Goal: Information Seeking & Learning: Learn about a topic

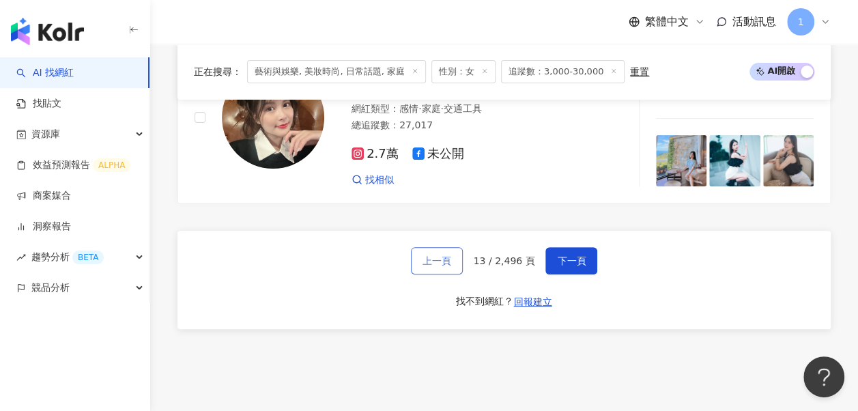
scroll to position [2571, 0]
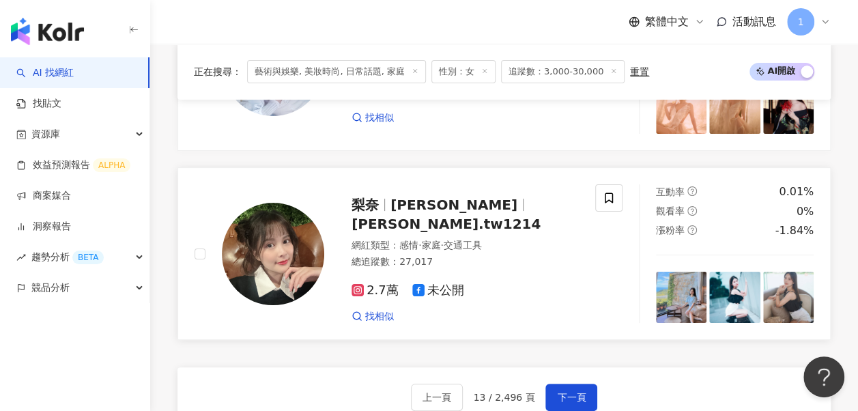
click at [442, 216] on span "lina.tw1214" at bounding box center [446, 224] width 189 height 16
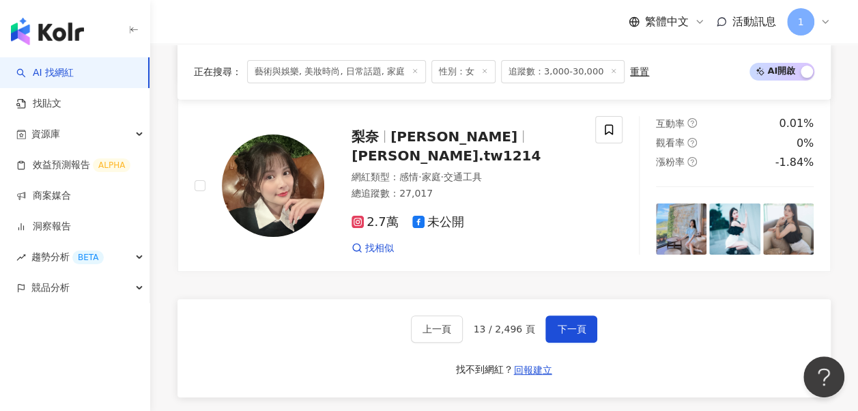
click at [553, 315] on button "下一頁" at bounding box center [571, 328] width 52 height 27
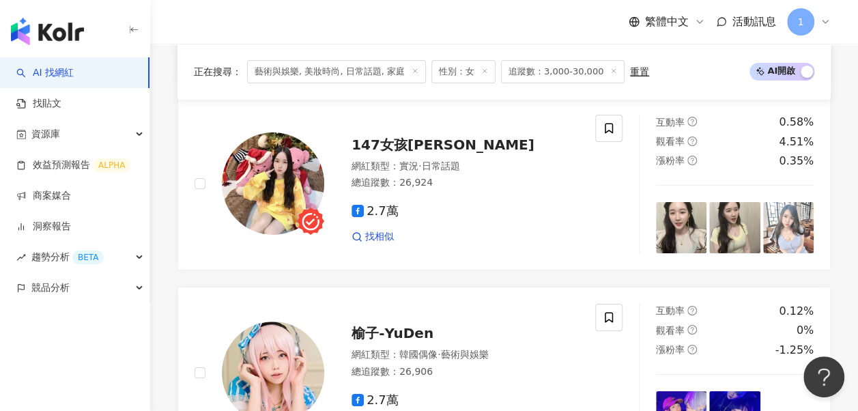
scroll to position [2673, 0]
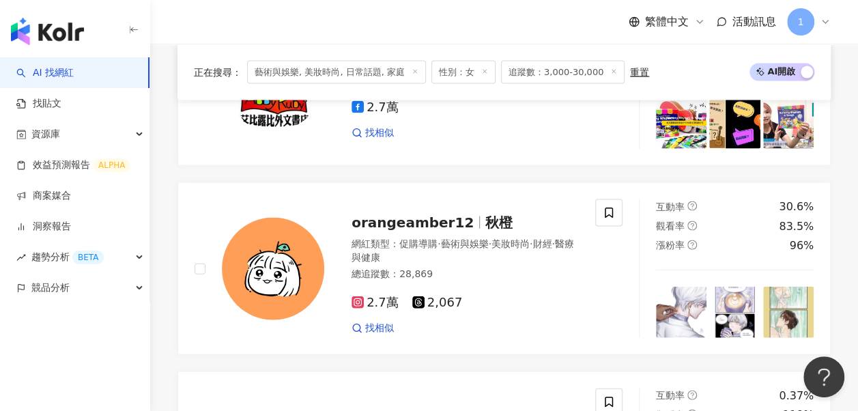
scroll to position [1502, 0]
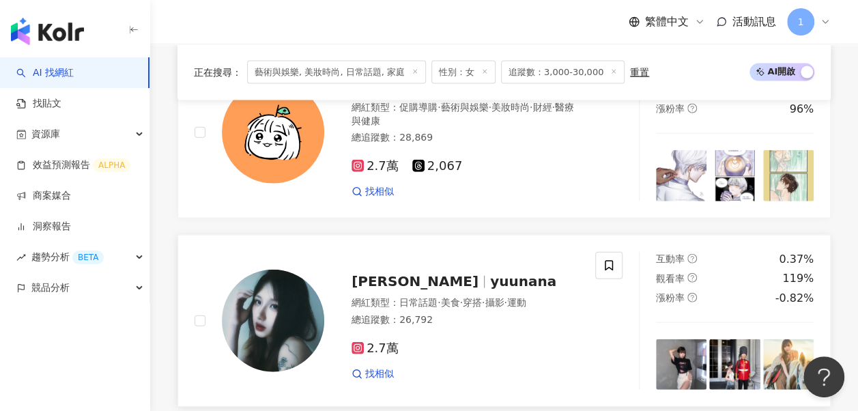
click at [554, 367] on div "找相似" at bounding box center [465, 374] width 227 height 14
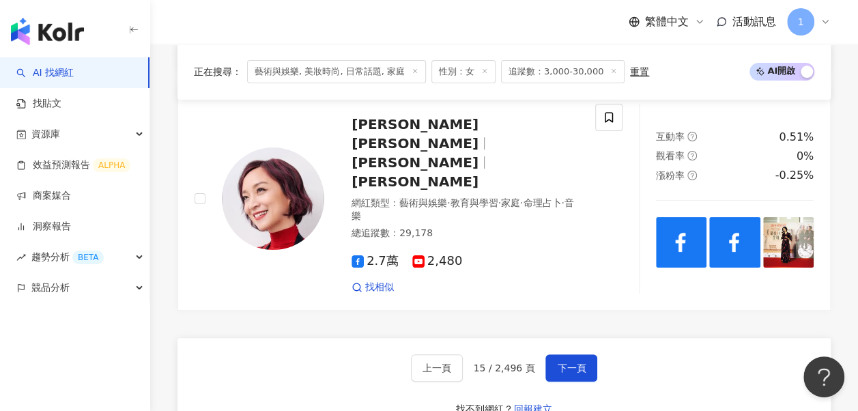
scroll to position [2526, 0]
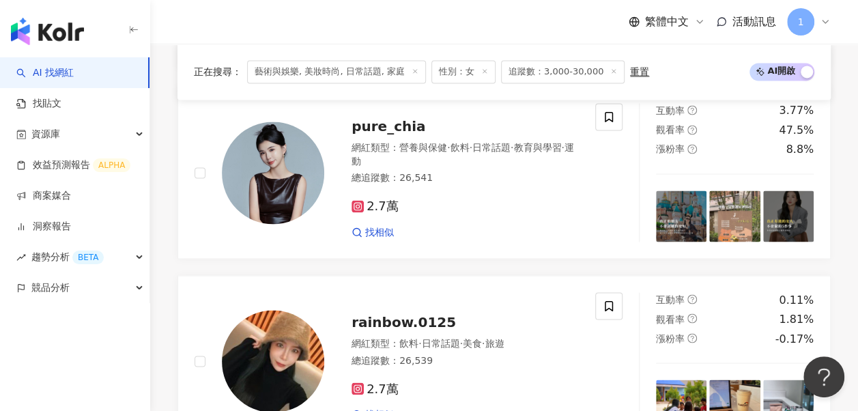
scroll to position [1138, 0]
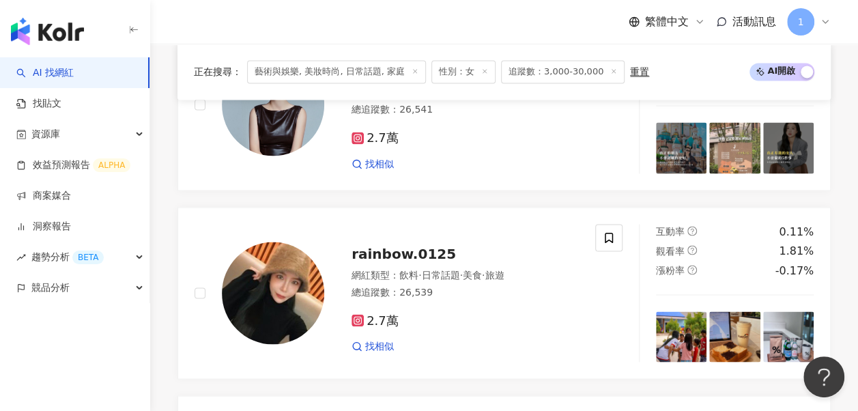
click at [504, 269] on span "旅遊" at bounding box center [494, 274] width 19 height 11
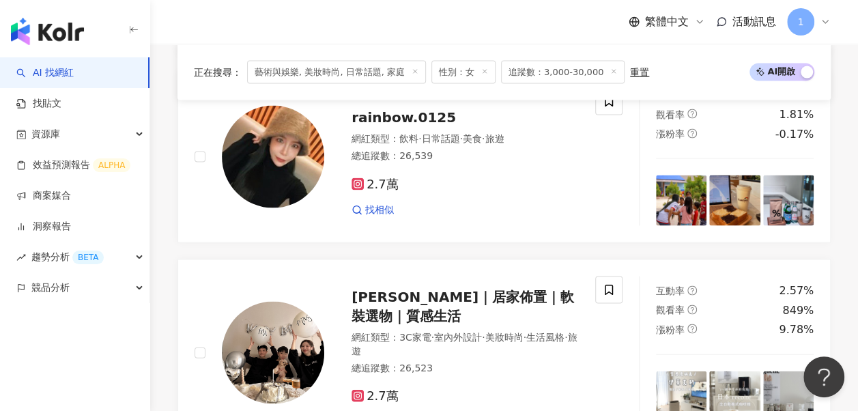
scroll to position [1343, 0]
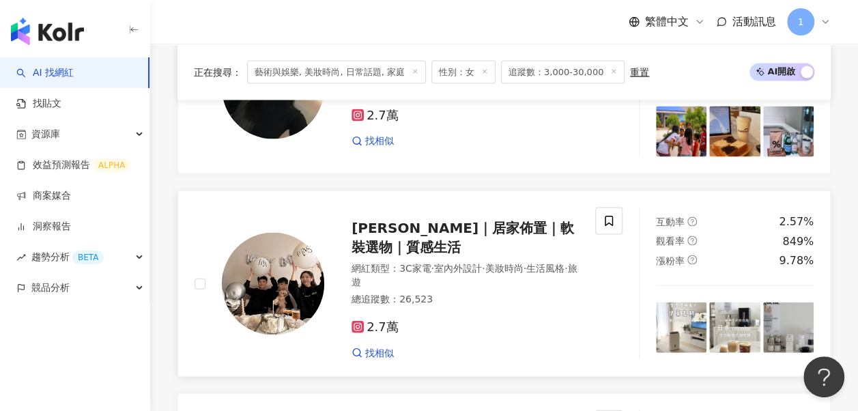
click at [456, 218] on div "Irene’s｜居家佈置｜軟裝選物｜質感生活" at bounding box center [465, 237] width 227 height 38
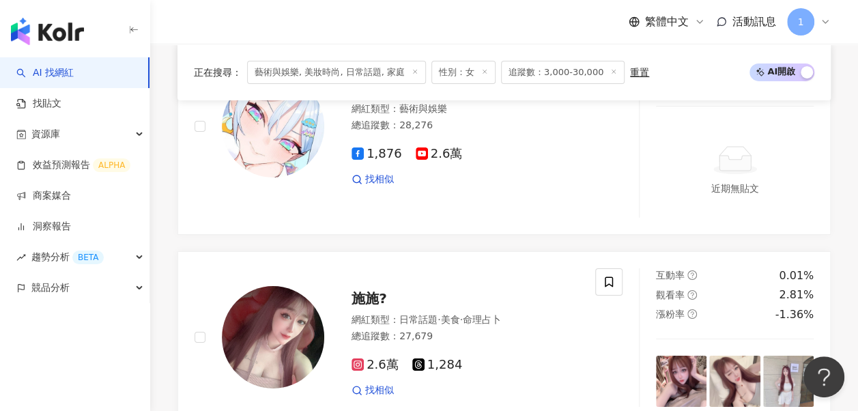
scroll to position [2503, 0]
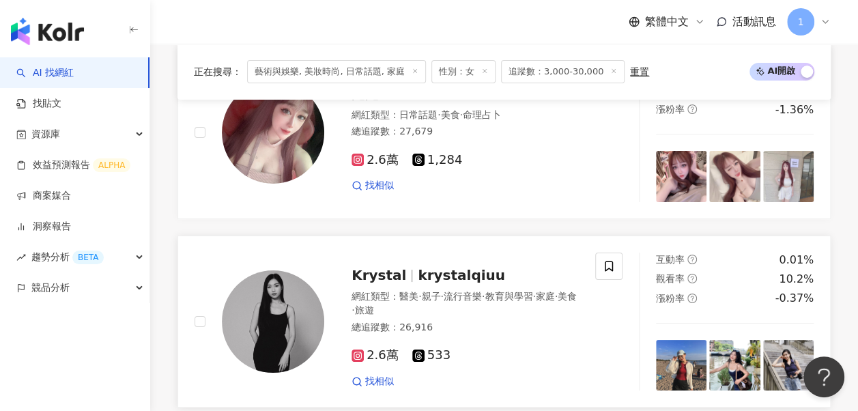
click at [569, 235] on link "Krystal krystalqiuu 網紅類型 ： 醫美 · 親子 · 流行音樂 · 教育與學習 · 家庭 · 美食 · 旅遊 總追蹤數 ： 26,916 …" at bounding box center [503, 321] width 653 height 173
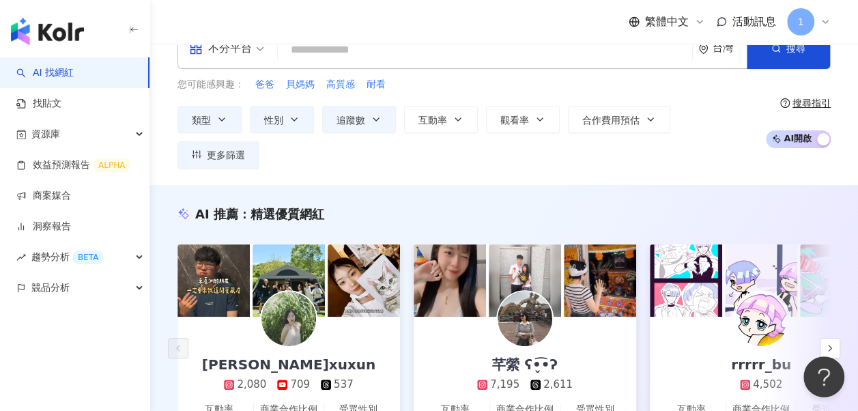
scroll to position [0, 0]
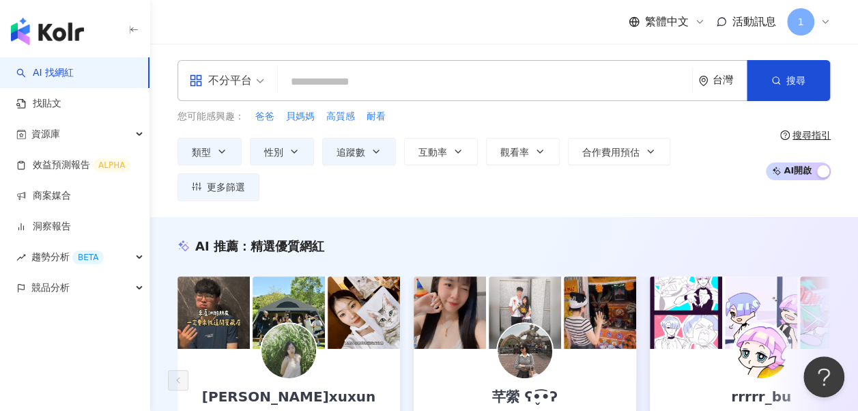
click at [352, 84] on input "search" at bounding box center [484, 82] width 403 height 26
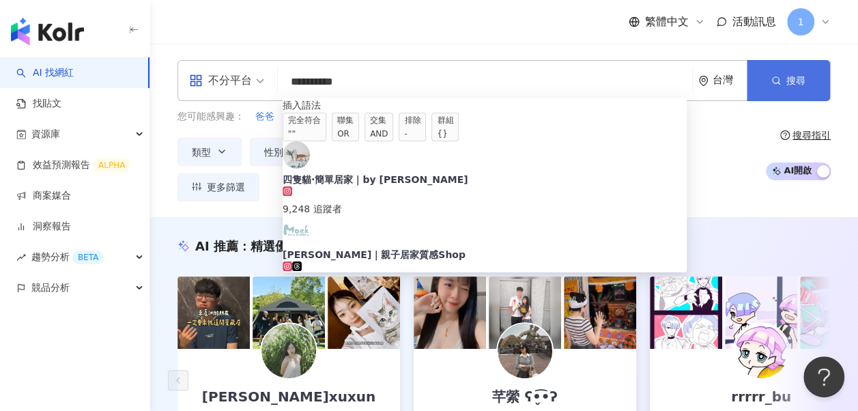
type input "*********"
click at [773, 87] on button "搜尋" at bounding box center [788, 80] width 83 height 41
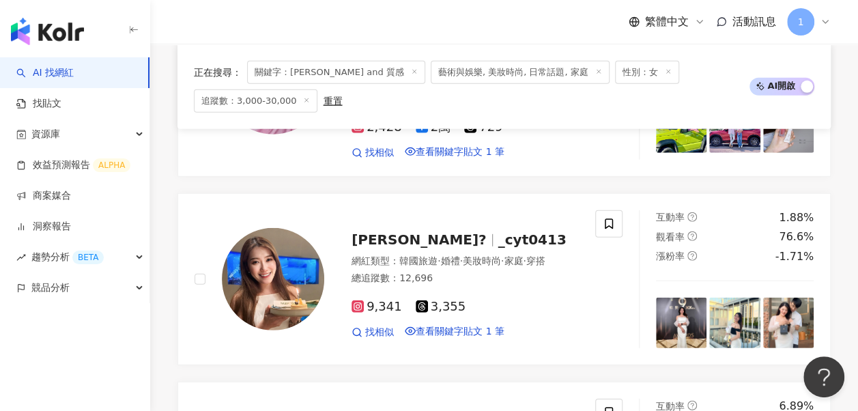
scroll to position [1960, 0]
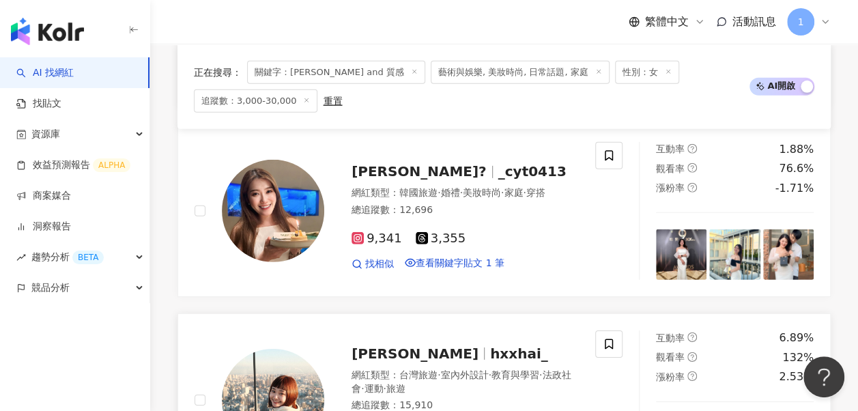
click at [378, 333] on div "洪海 hxxhai_ 網紅類型 ： 台灣旅遊 · 室內外設計 · 教育與學習 · 法政社會 · 運動 · 旅遊 總追蹤數 ： 15,910 1.1萬 5,03…" at bounding box center [451, 399] width 255 height 133
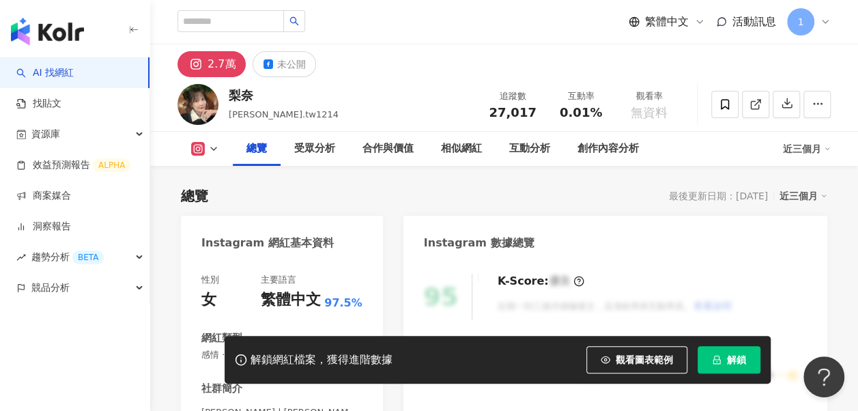
scroll to position [205, 0]
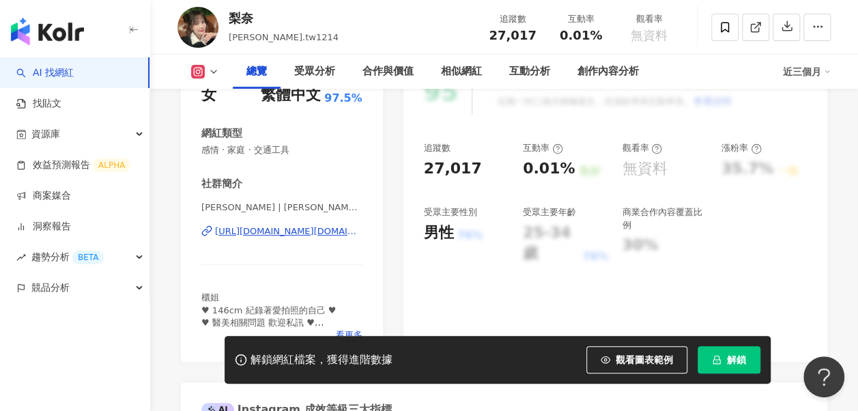
drag, startPoint x: 294, startPoint y: 236, endPoint x: 461, endPoint y: 193, distance: 173.3
click at [294, 236] on div "[URL][DOMAIN_NAME][DOMAIN_NAME]" at bounding box center [288, 231] width 147 height 12
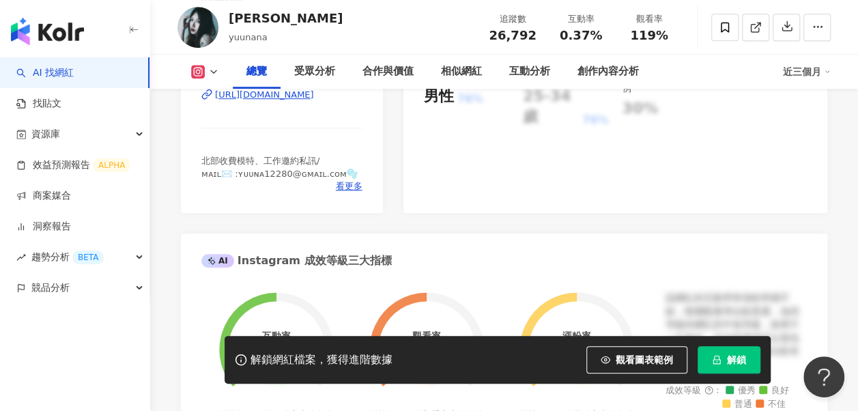
scroll to position [205, 0]
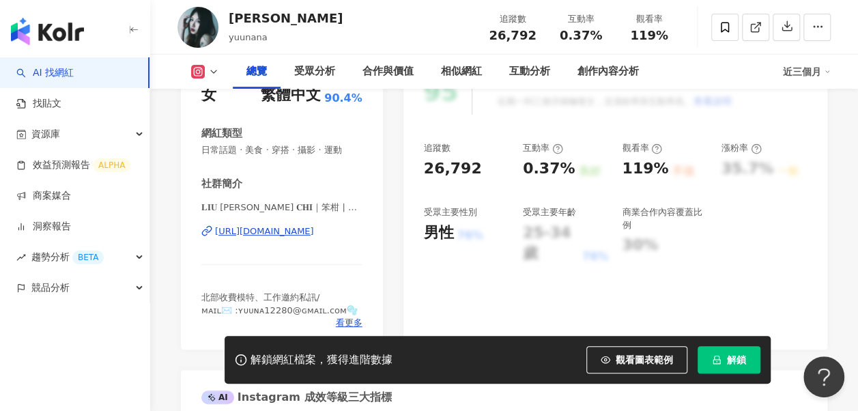
click at [278, 234] on div "https://www.instagram.com/7orange__/" at bounding box center [264, 231] width 99 height 12
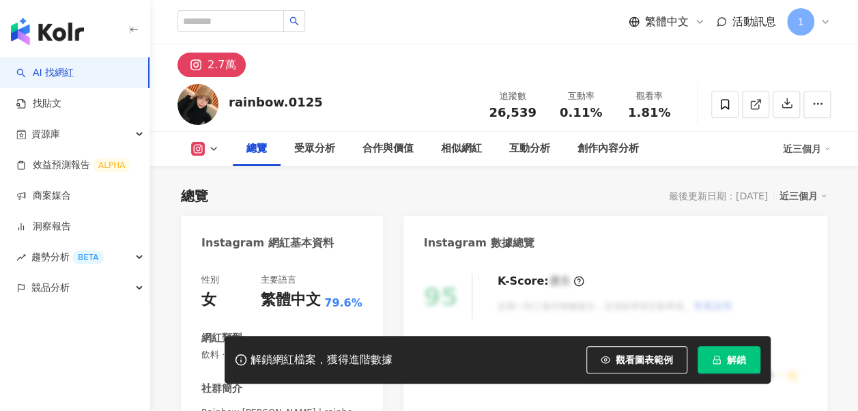
scroll to position [137, 0]
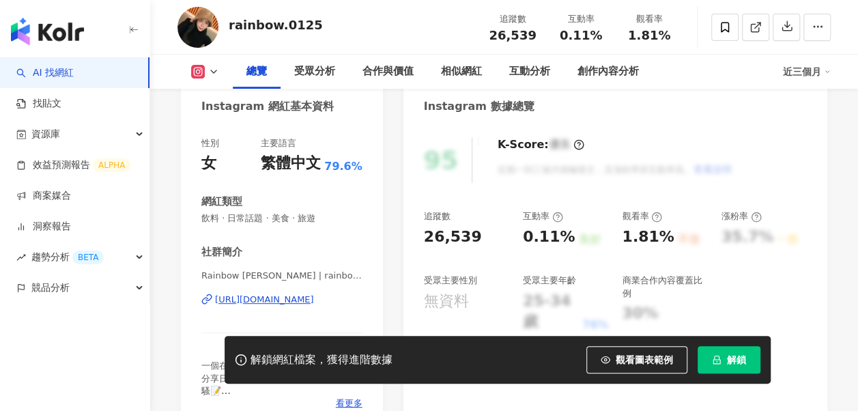
click at [291, 303] on div "https://www.instagram.com/rainbow.0125/" at bounding box center [264, 300] width 99 height 12
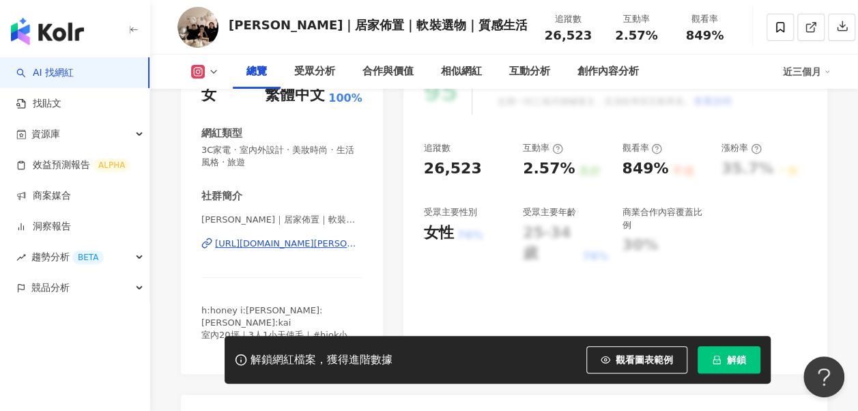
click at [306, 248] on div "[URL][DOMAIN_NAME][PERSON_NAME][DOMAIN_NAME][PERSON_NAME]" at bounding box center [288, 244] width 147 height 12
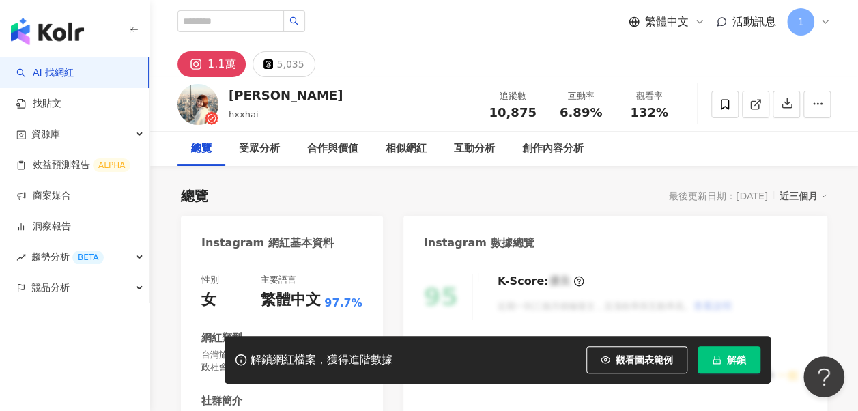
scroll to position [205, 0]
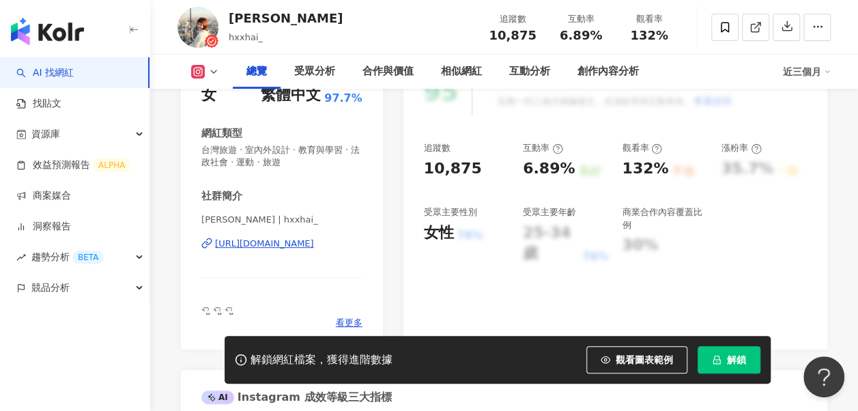
click at [245, 241] on div "[URL][DOMAIN_NAME]" at bounding box center [264, 244] width 99 height 12
